Goal: Task Accomplishment & Management: Complete application form

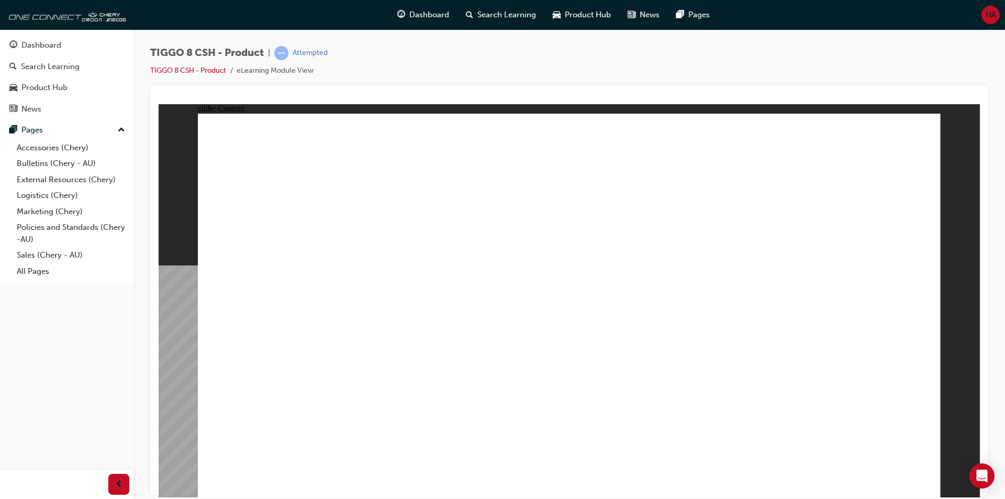
drag, startPoint x: 159, startPoint y: 104, endPoint x: 315, endPoint y: 418, distance: 351.1
drag, startPoint x: 727, startPoint y: 342, endPoint x: 846, endPoint y: 198, distance: 187.3
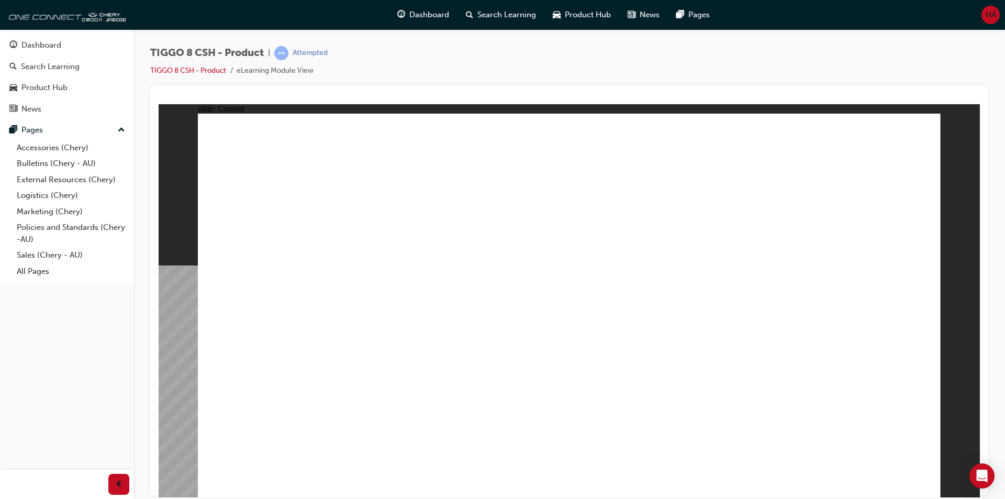
drag, startPoint x: 614, startPoint y: 166, endPoint x: 620, endPoint y: 168, distance: 6.0
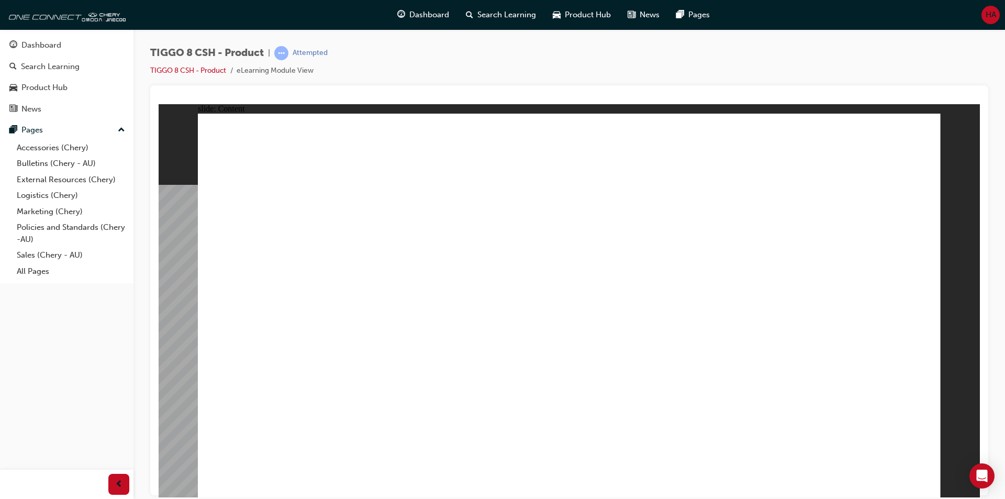
drag, startPoint x: 697, startPoint y: 228, endPoint x: 791, endPoint y: 230, distance: 93.7
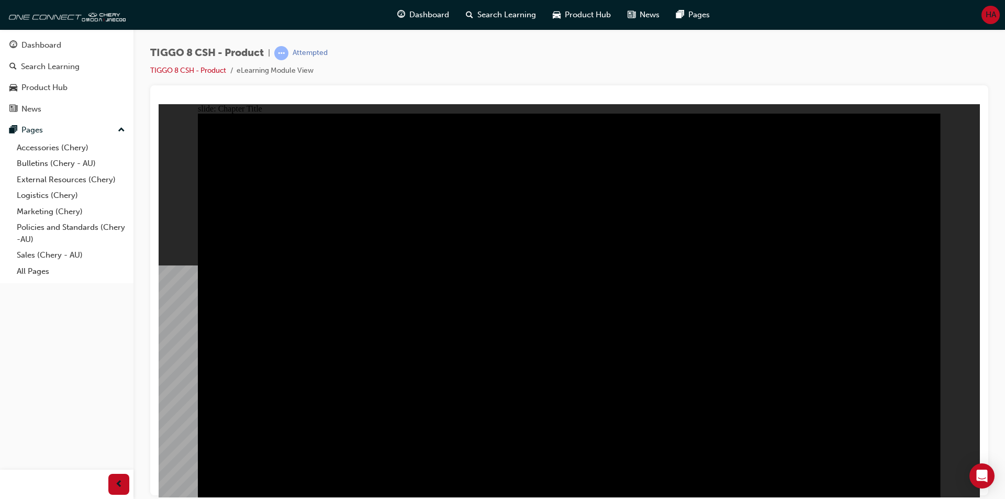
radio input "true"
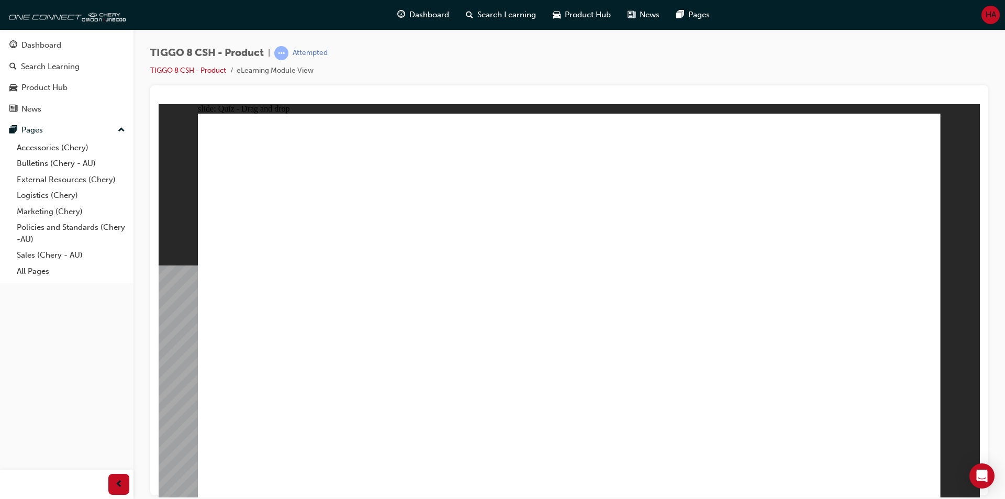
drag, startPoint x: 525, startPoint y: 169, endPoint x: 678, endPoint y: 353, distance: 239.0
drag, startPoint x: 659, startPoint y: 156, endPoint x: 407, endPoint y: 327, distance: 304.5
drag, startPoint x: 800, startPoint y: 158, endPoint x: 244, endPoint y: 328, distance: 581.0
drag, startPoint x: 634, startPoint y: 219, endPoint x: 577, endPoint y: 288, distance: 89.6
drag, startPoint x: 760, startPoint y: 208, endPoint x: 856, endPoint y: 295, distance: 128.9
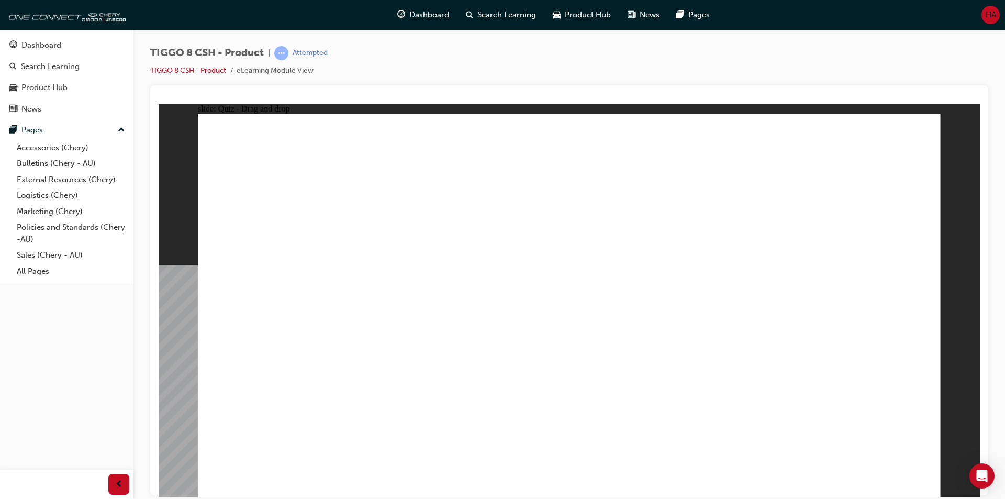
checkbox input "true"
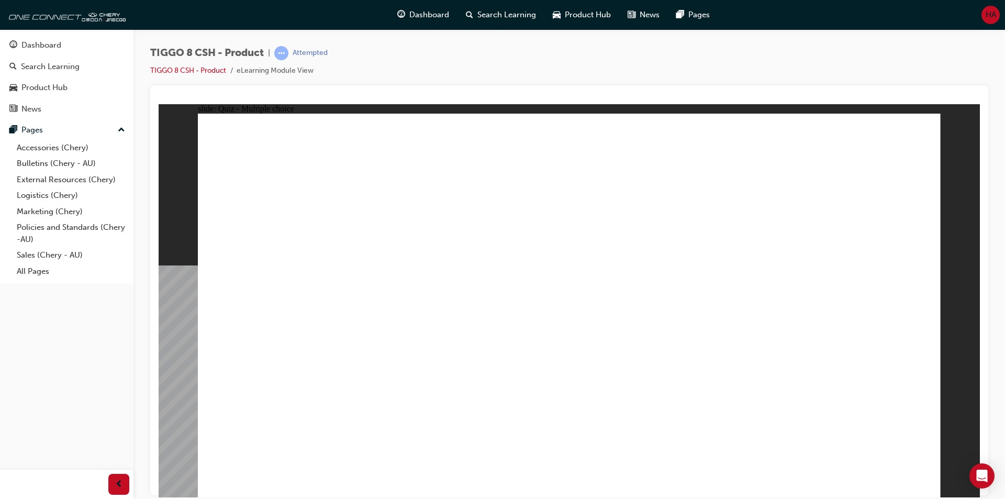
radio input "true"
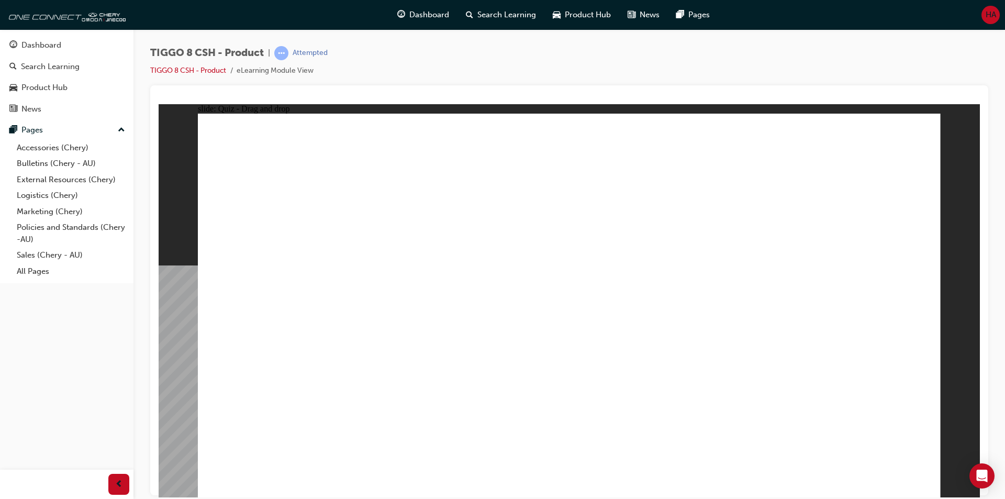
drag, startPoint x: 589, startPoint y: 160, endPoint x: 650, endPoint y: 342, distance: 192.0
drag, startPoint x: 586, startPoint y: 187, endPoint x: 704, endPoint y: 363, distance: 212.2
drag, startPoint x: 690, startPoint y: 186, endPoint x: 719, endPoint y: 365, distance: 180.8
drag, startPoint x: 720, startPoint y: 158, endPoint x: 730, endPoint y: 372, distance: 213.8
drag, startPoint x: 833, startPoint y: 155, endPoint x: 732, endPoint y: 387, distance: 252.4
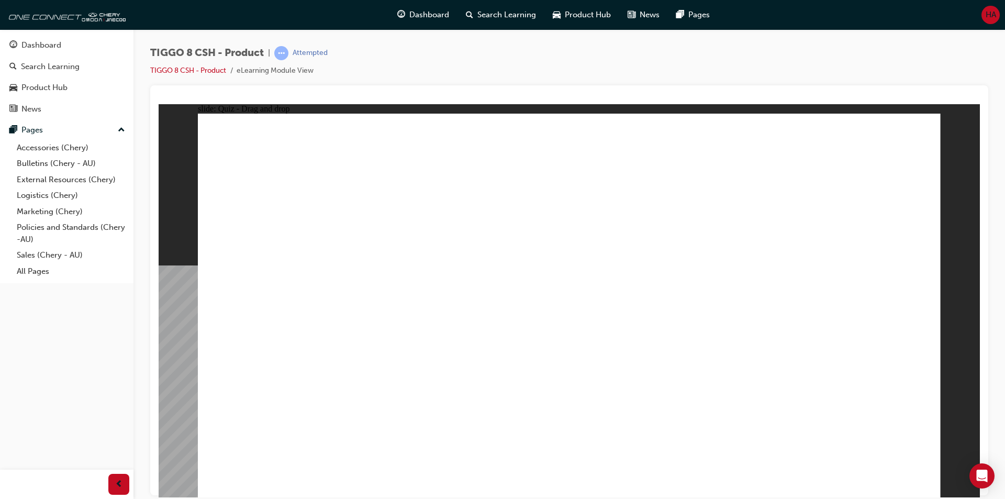
drag, startPoint x: 808, startPoint y: 185, endPoint x: 714, endPoint y: 407, distance: 241.1
drag, startPoint x: 710, startPoint y: 211, endPoint x: 709, endPoint y: 395, distance: 183.2
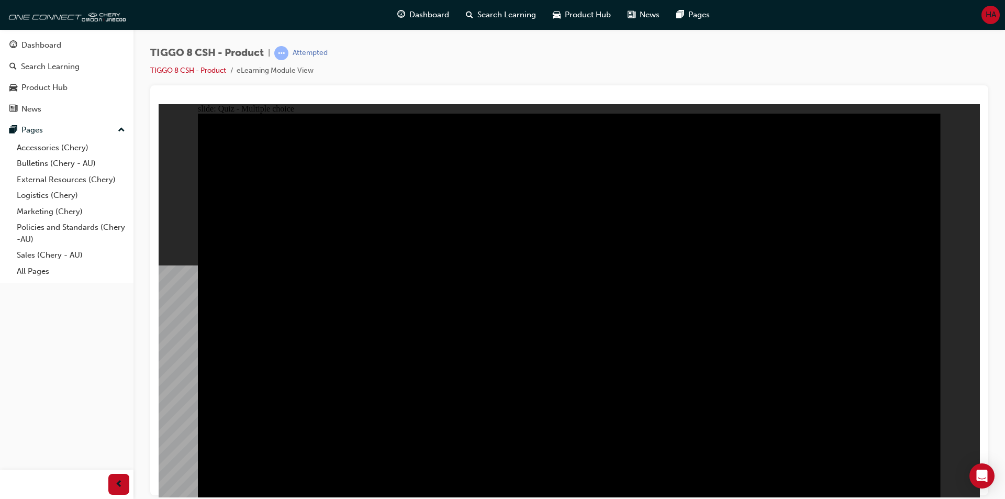
radio input "true"
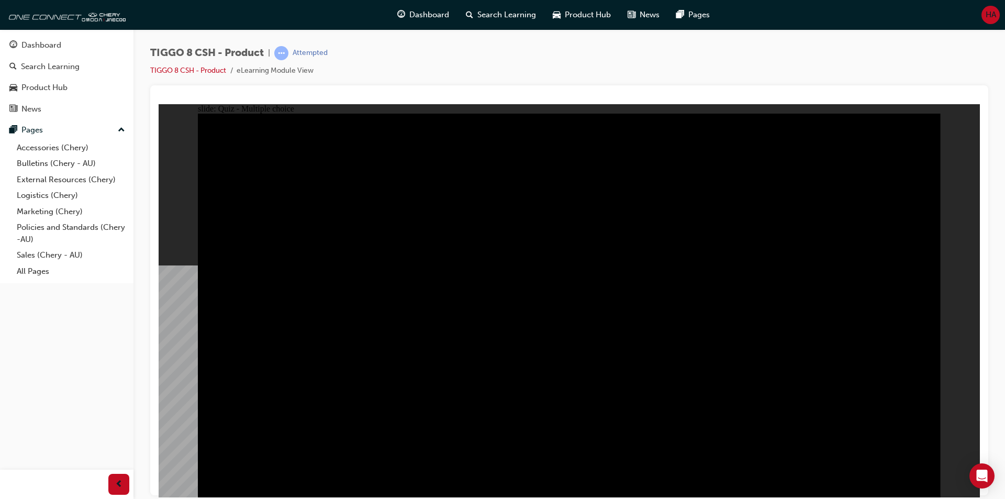
radio input "true"
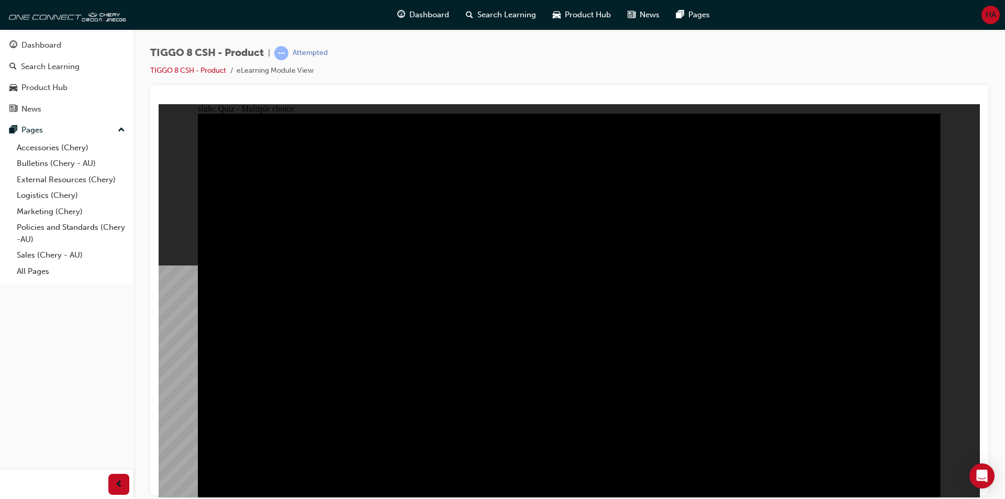
checkbox input "true"
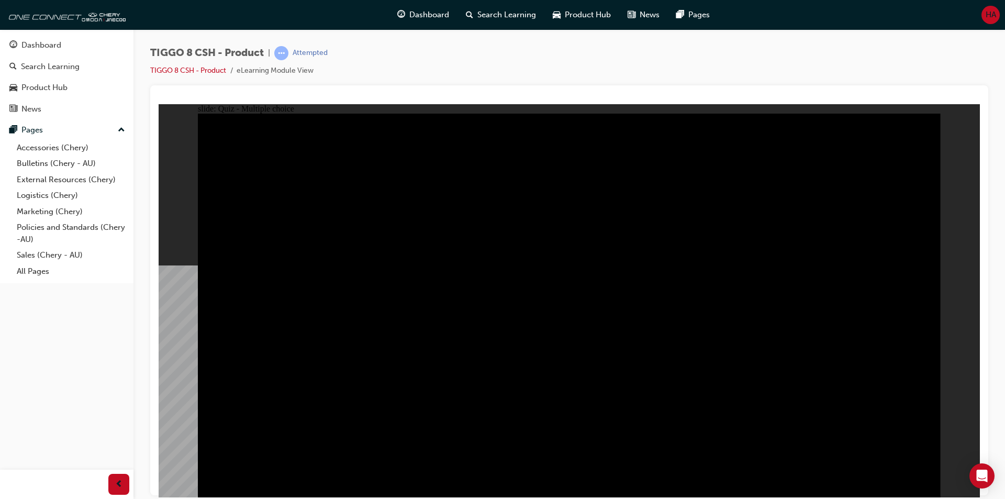
checkbox input "true"
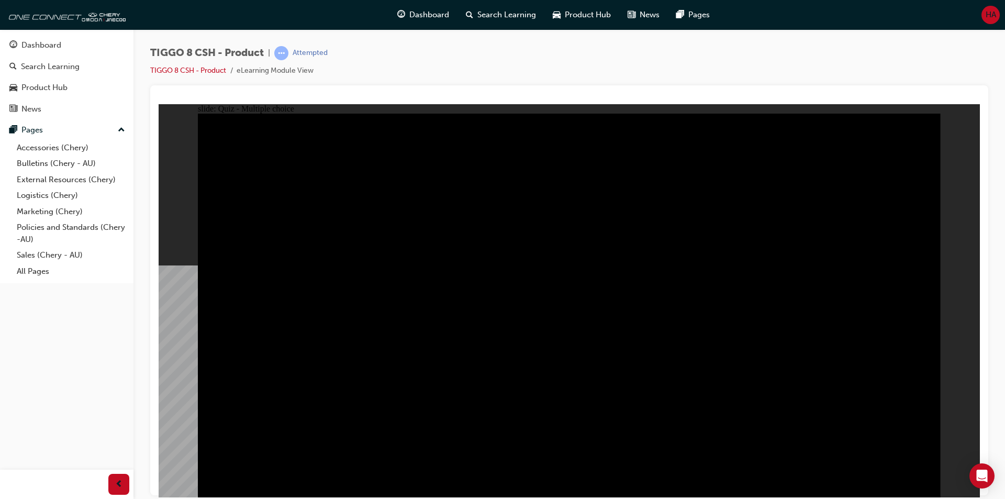
checkbox input "true"
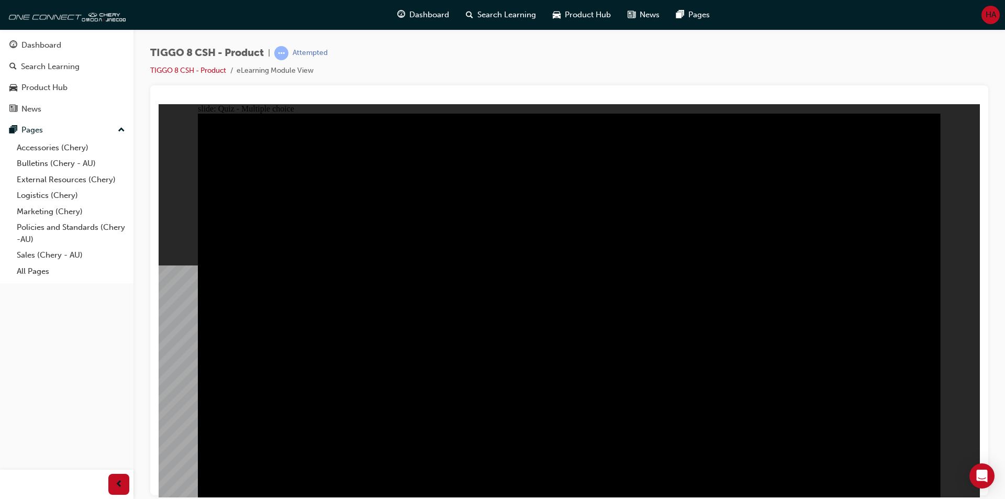
checkbox input "true"
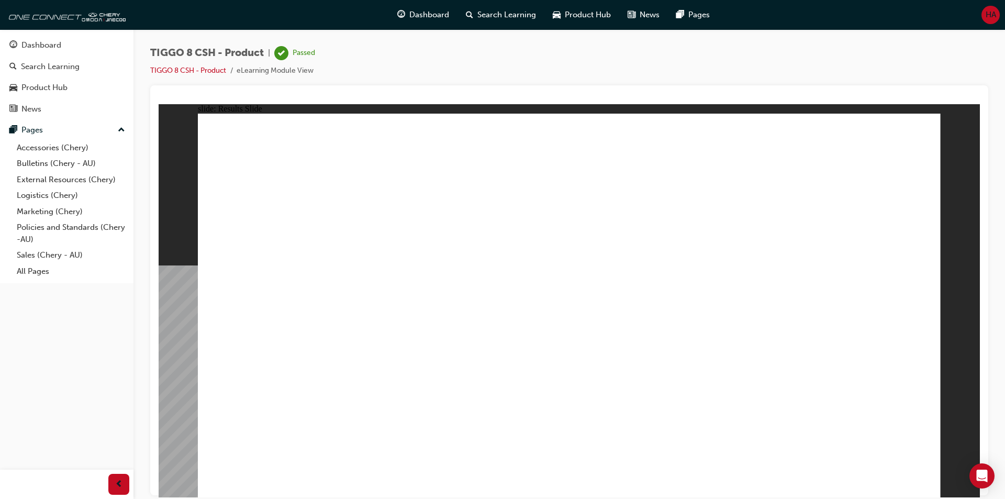
click at [56, 48] on div "Dashboard" at bounding box center [41, 45] width 40 height 12
